Goal: Check status: Check status

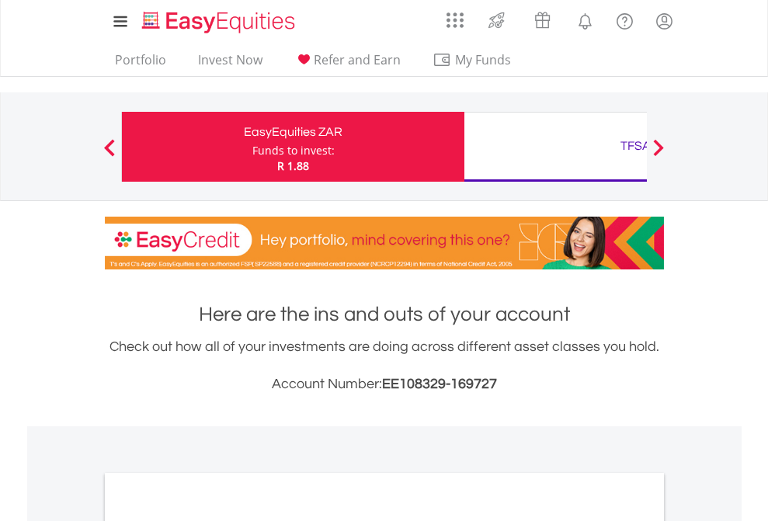
click at [252, 147] on div "Funds to invest:" at bounding box center [293, 151] width 82 height 16
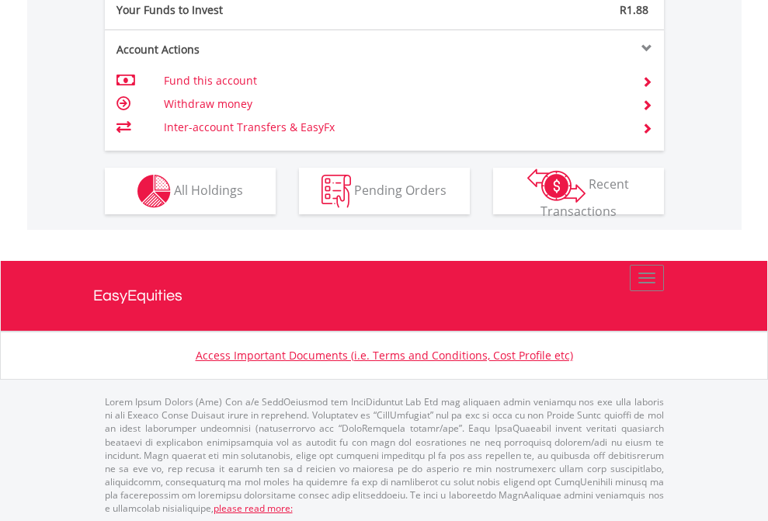
scroll to position [1551, 0]
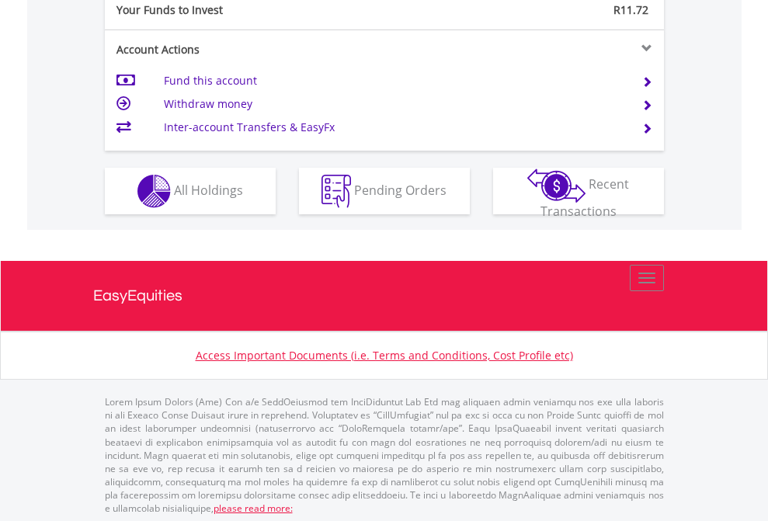
scroll to position [1551, 0]
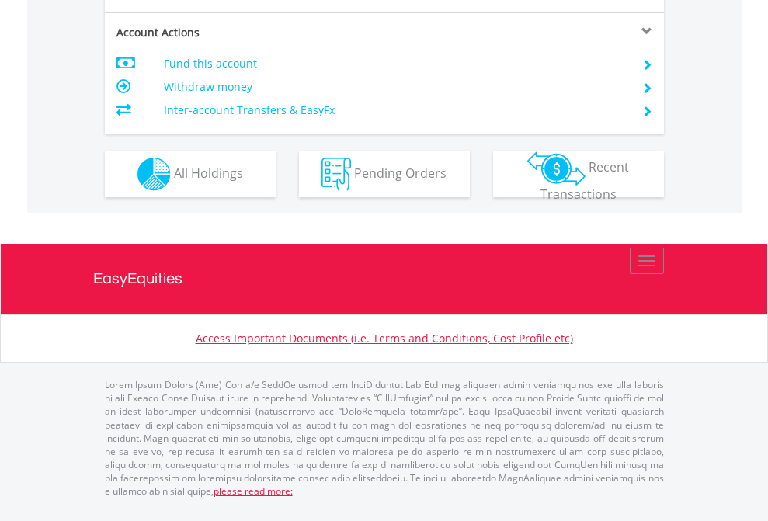
scroll to position [1489, 0]
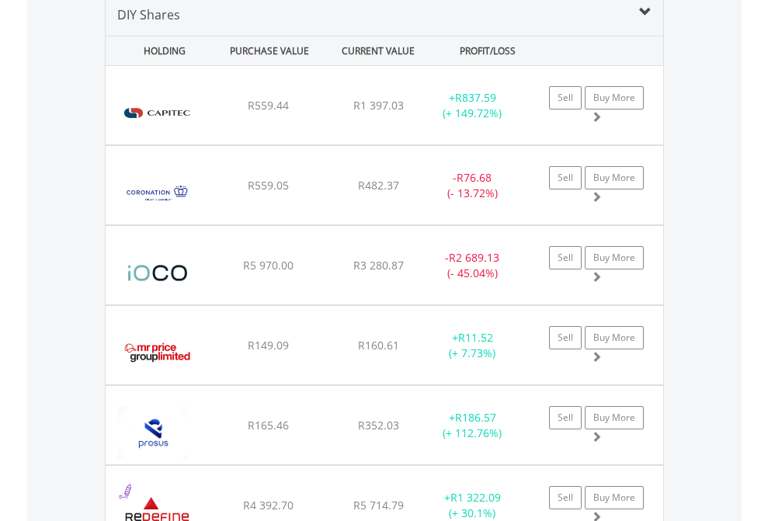
scroll to position [1501, 0]
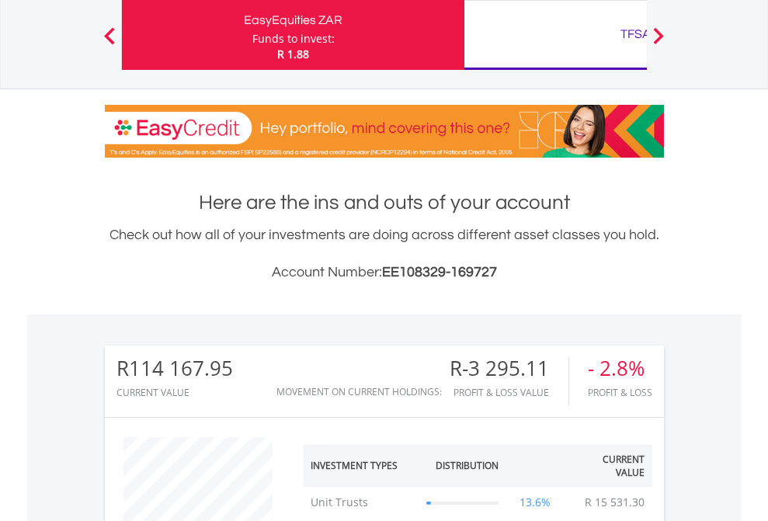
scroll to position [149, 244]
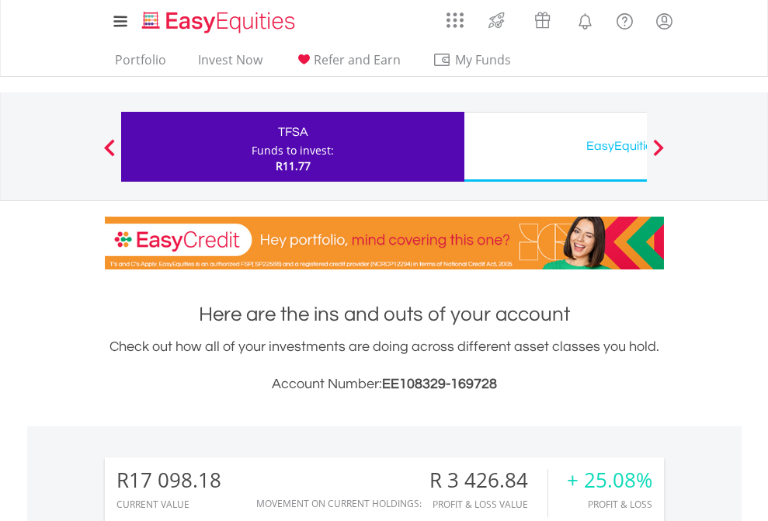
scroll to position [149, 244]
click at [555, 147] on div "EasyEquities USD" at bounding box center [636, 146] width 324 height 22
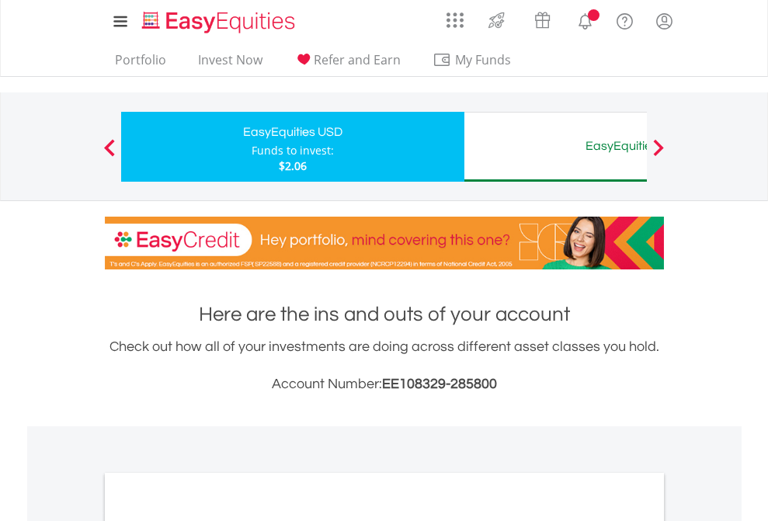
scroll to position [933, 0]
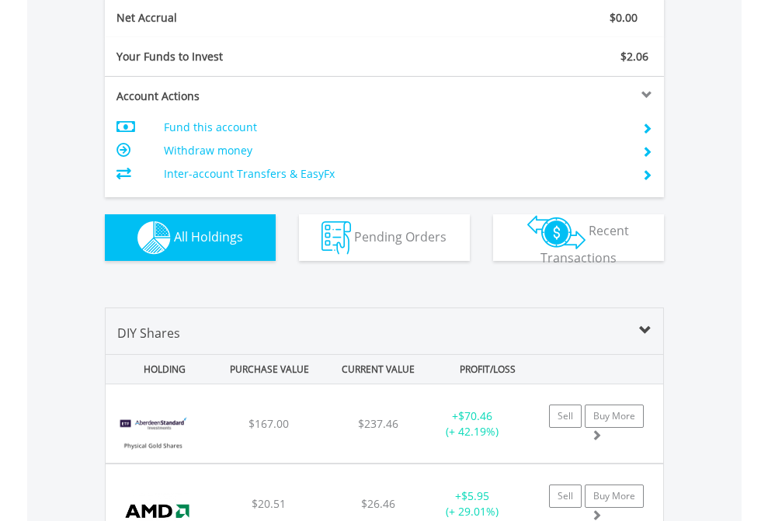
scroll to position [1758, 0]
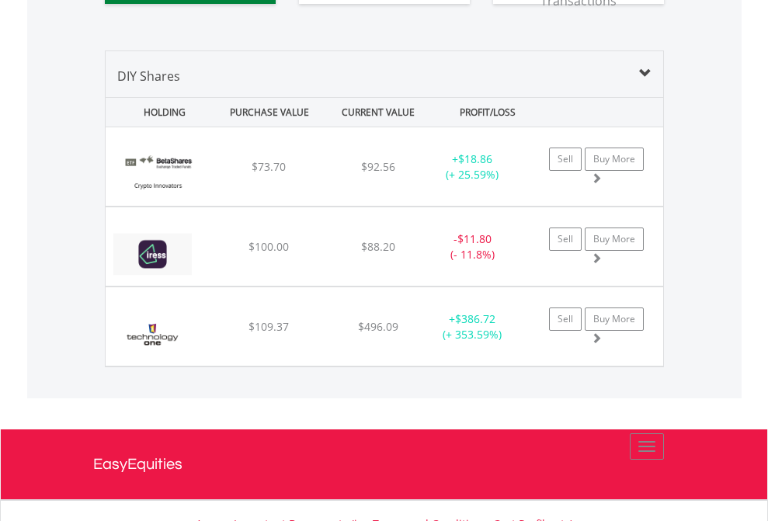
scroll to position [1758, 0]
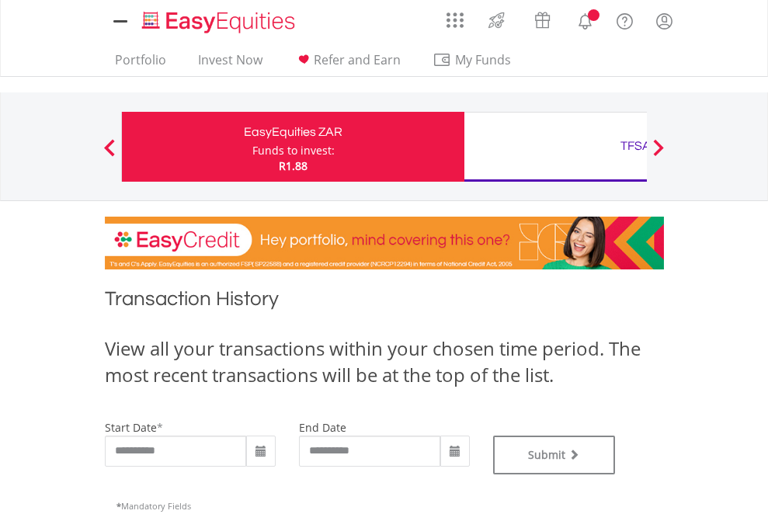
type input "**********"
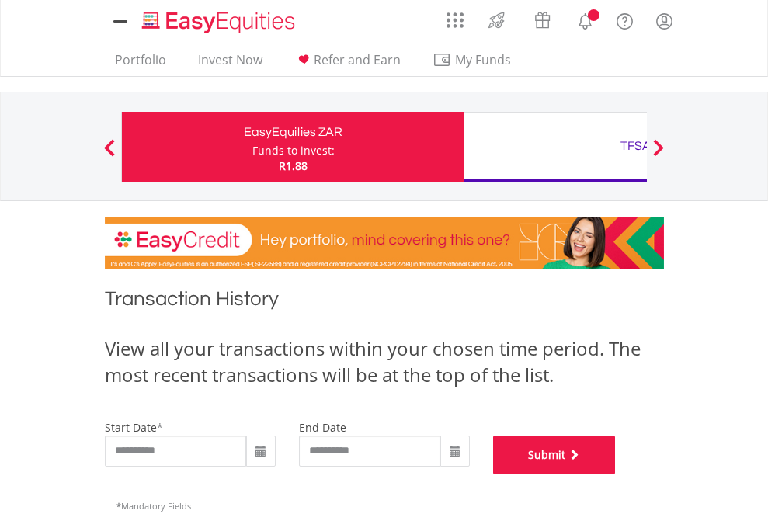
click at [616, 475] on button "Submit" at bounding box center [554, 455] width 123 height 39
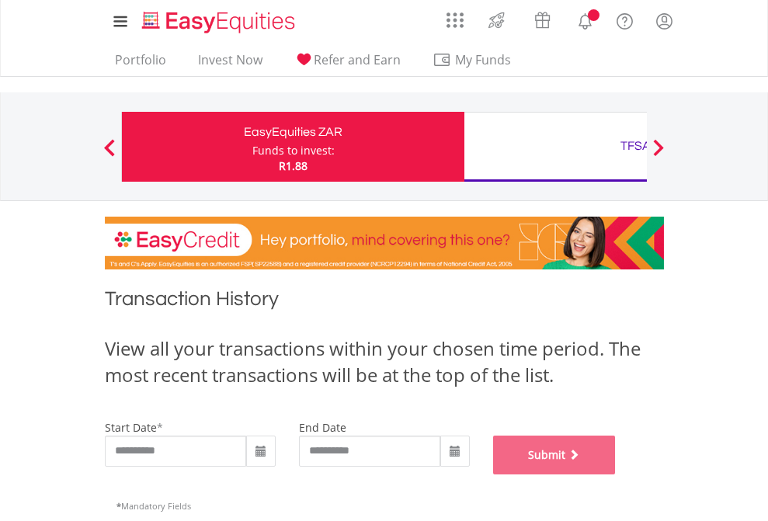
scroll to position [630, 0]
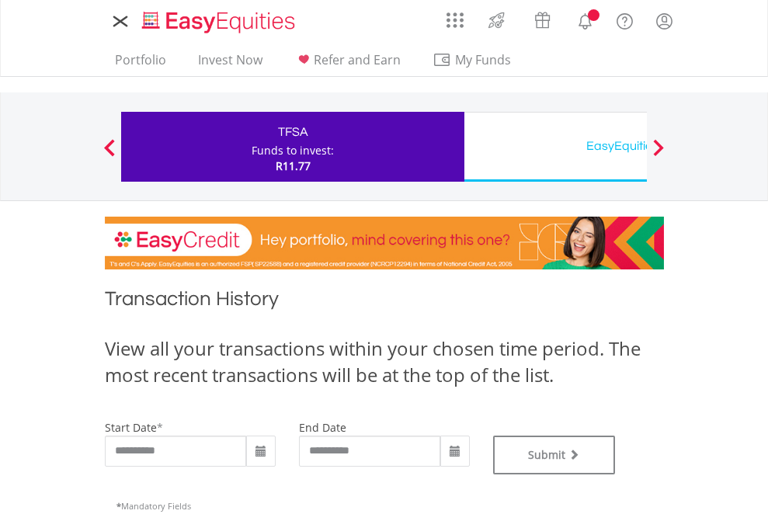
type input "**********"
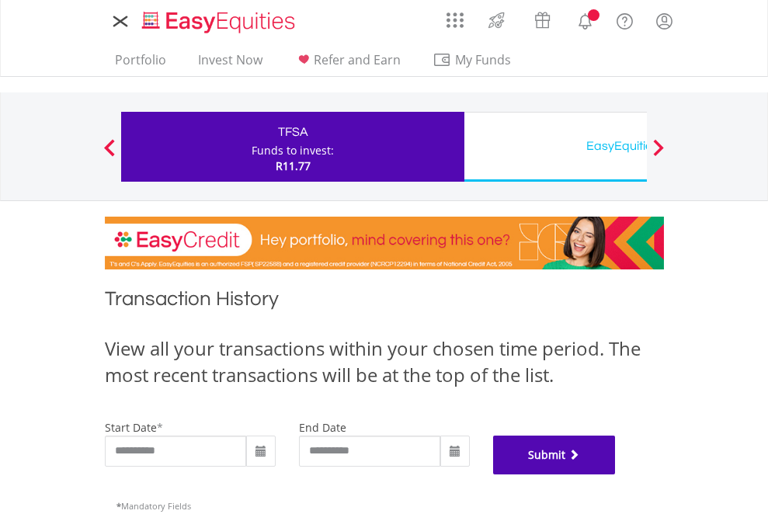
click at [616, 475] on button "Submit" at bounding box center [554, 455] width 123 height 39
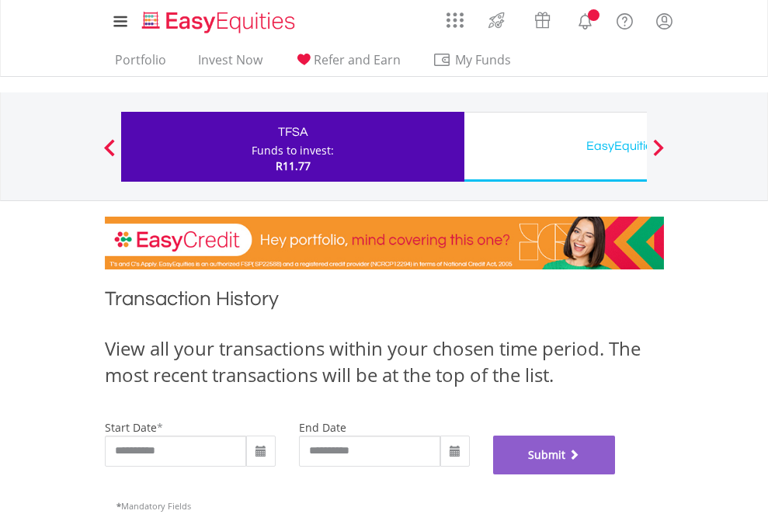
scroll to position [630, 0]
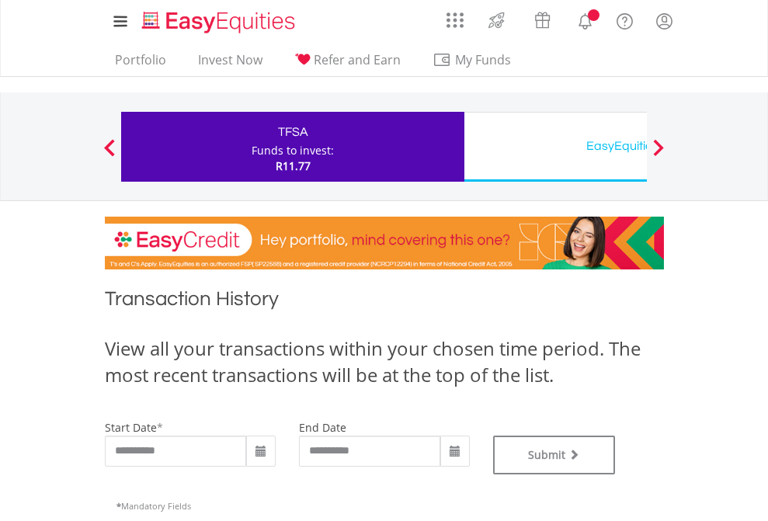
click at [555, 147] on div "EasyEquities USD" at bounding box center [636, 146] width 324 height 22
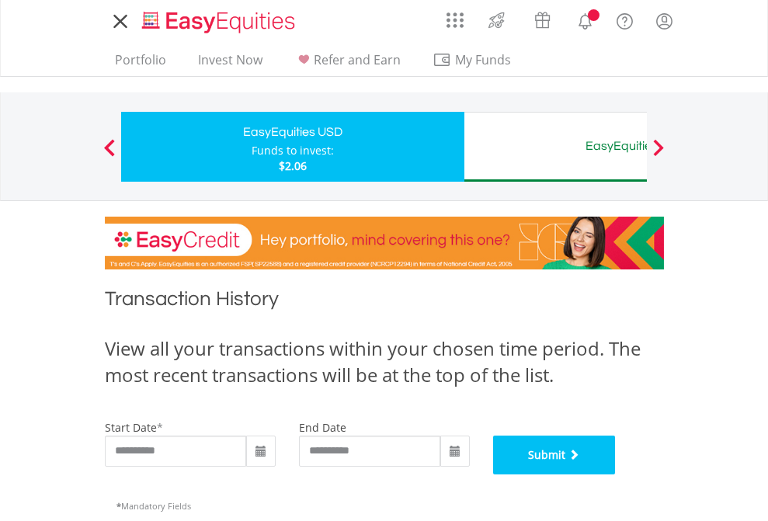
click at [616, 475] on button "Submit" at bounding box center [554, 455] width 123 height 39
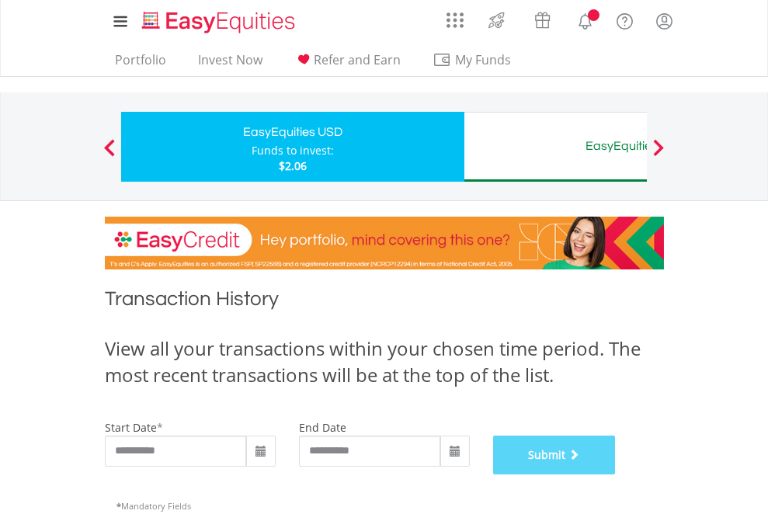
scroll to position [630, 0]
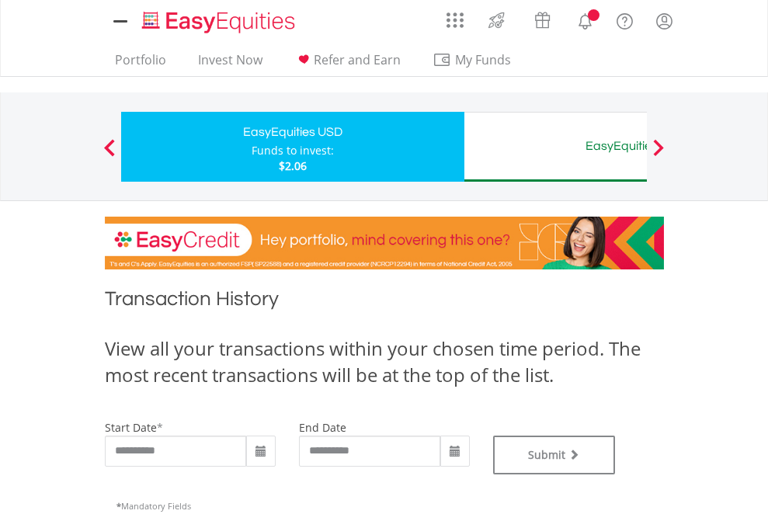
click at [555, 147] on div "EasyEquities AUD" at bounding box center [636, 146] width 324 height 22
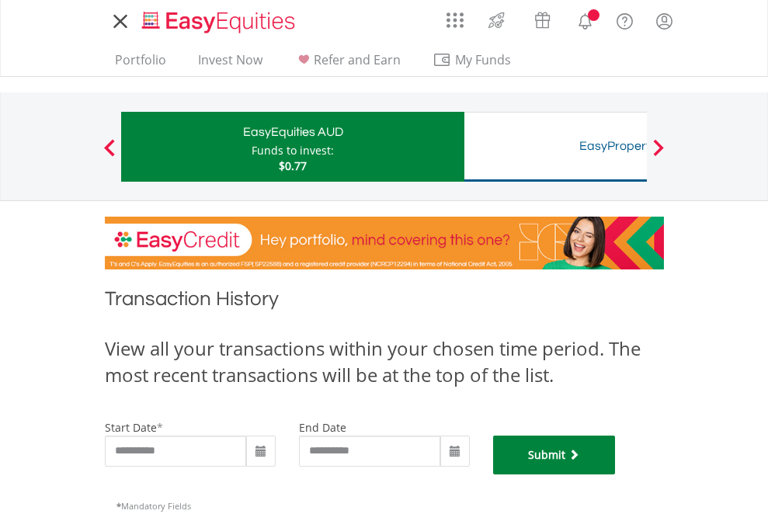
click at [616, 475] on button "Submit" at bounding box center [554, 455] width 123 height 39
